Goal: Information Seeking & Learning: Learn about a topic

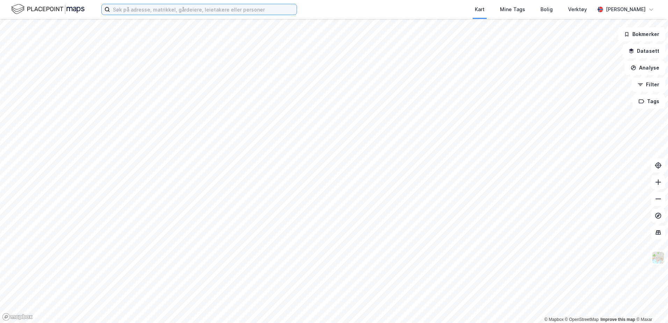
click at [177, 9] on input at bounding box center [203, 9] width 187 height 10
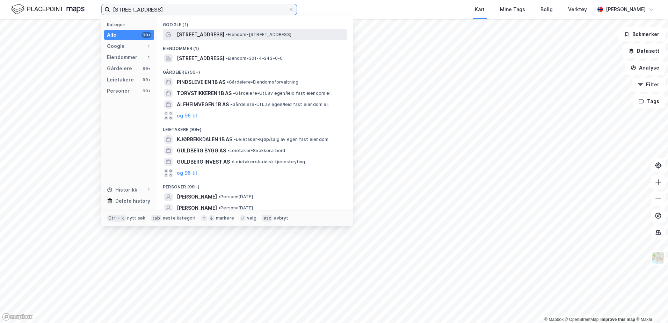
type input "[STREET_ADDRESS]"
click at [216, 33] on div "[STREET_ADDRESS] • Eiendom • [STREET_ADDRESS]" at bounding box center [261, 34] width 169 height 8
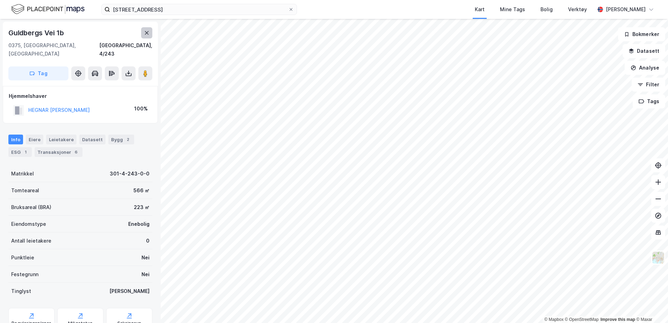
click at [145, 31] on icon at bounding box center [147, 32] width 4 height 3
click at [148, 32] on icon at bounding box center [147, 32] width 4 height 3
